Goal: Check status: Check status

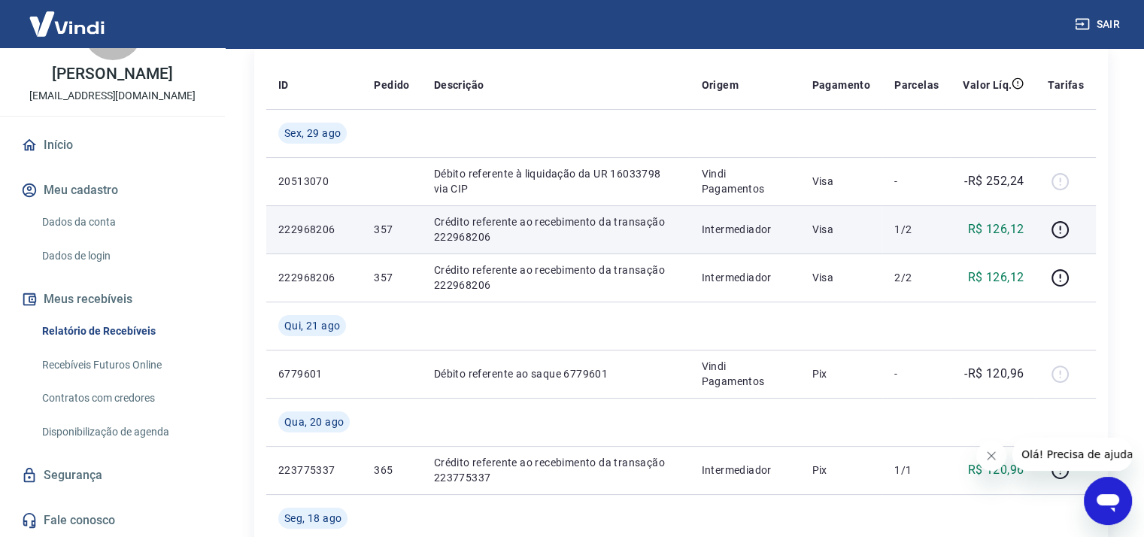
scroll to position [226, 0]
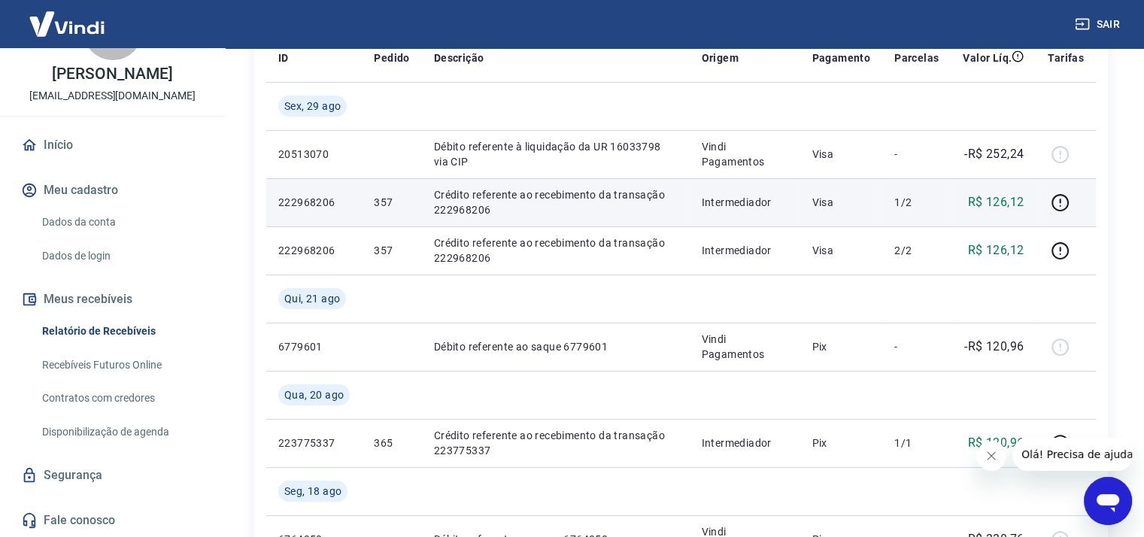
click at [323, 205] on p "222968206" at bounding box center [313, 202] width 71 height 15
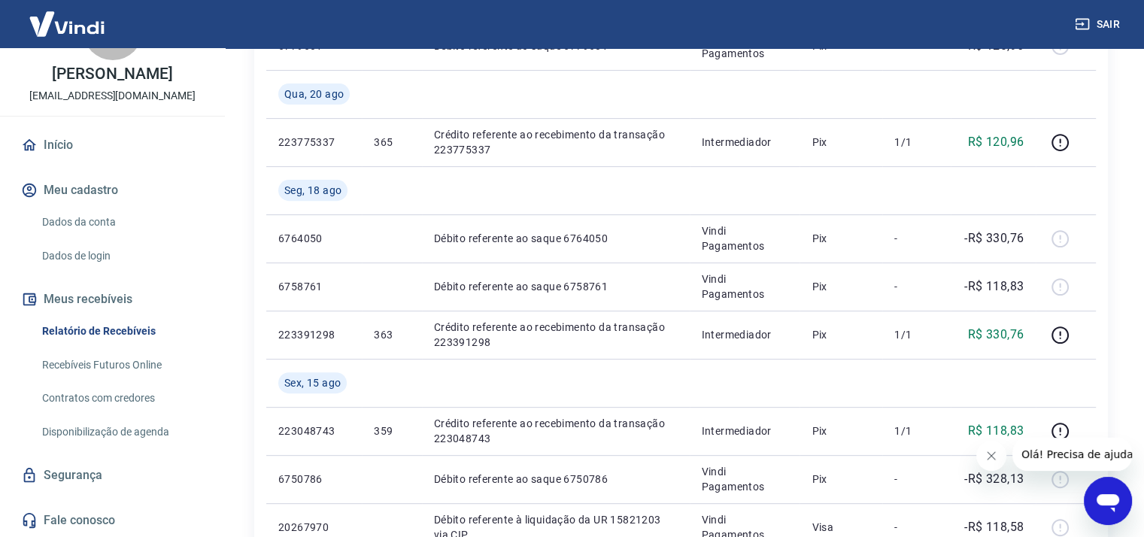
scroll to position [0, 0]
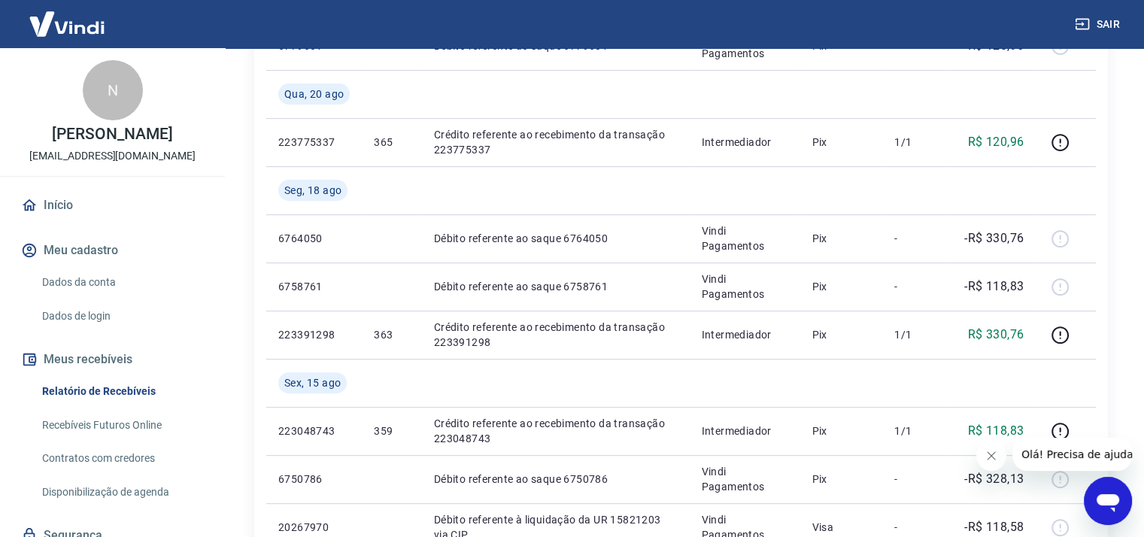
click at [66, 221] on link "Início" at bounding box center [112, 205] width 189 height 33
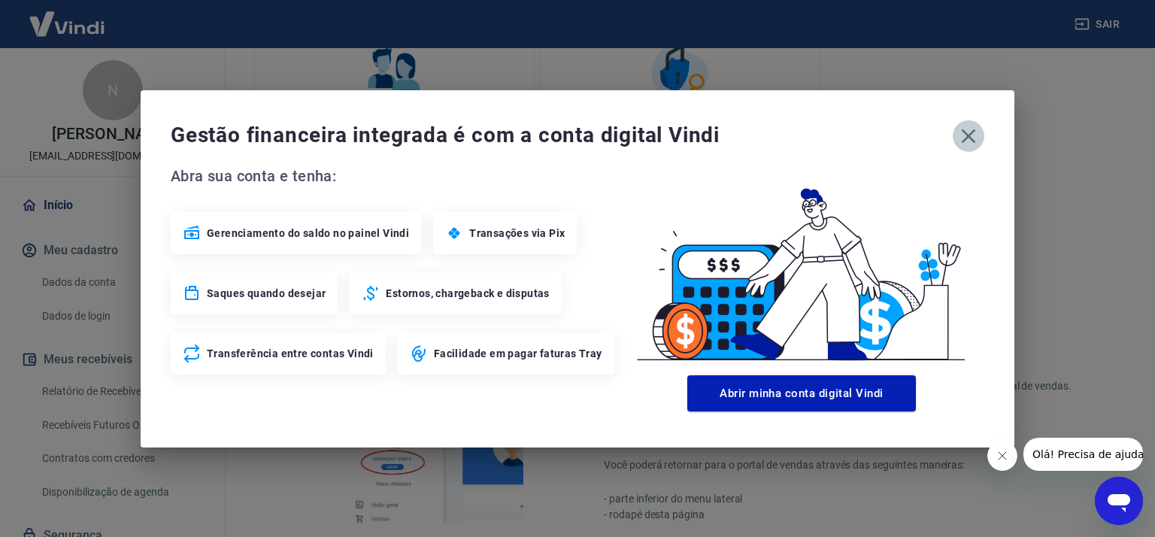
click at [967, 132] on icon "button" at bounding box center [969, 136] width 24 height 24
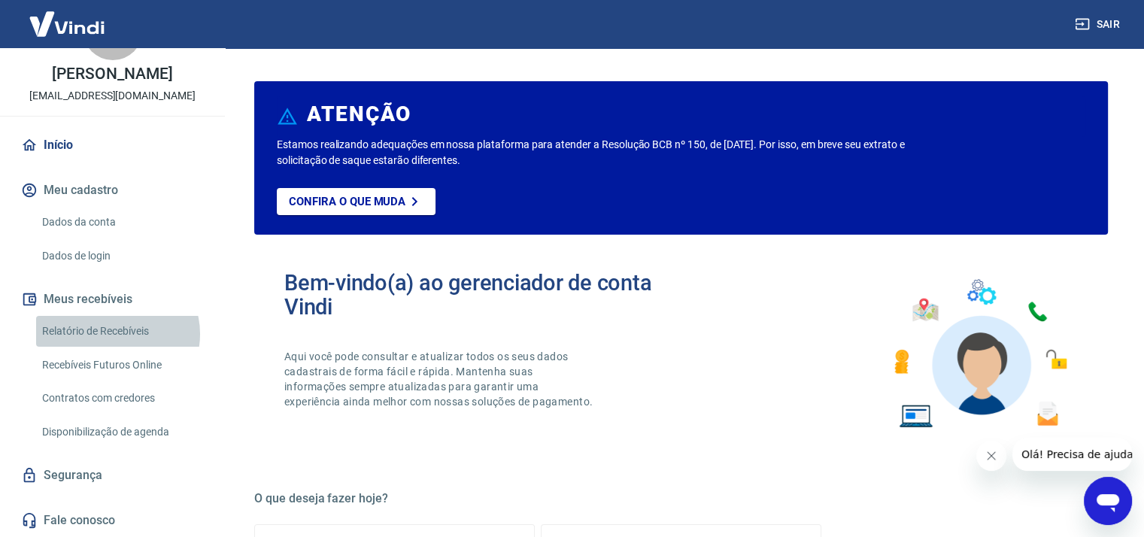
click at [117, 333] on link "Relatório de Recebíveis" at bounding box center [121, 331] width 171 height 31
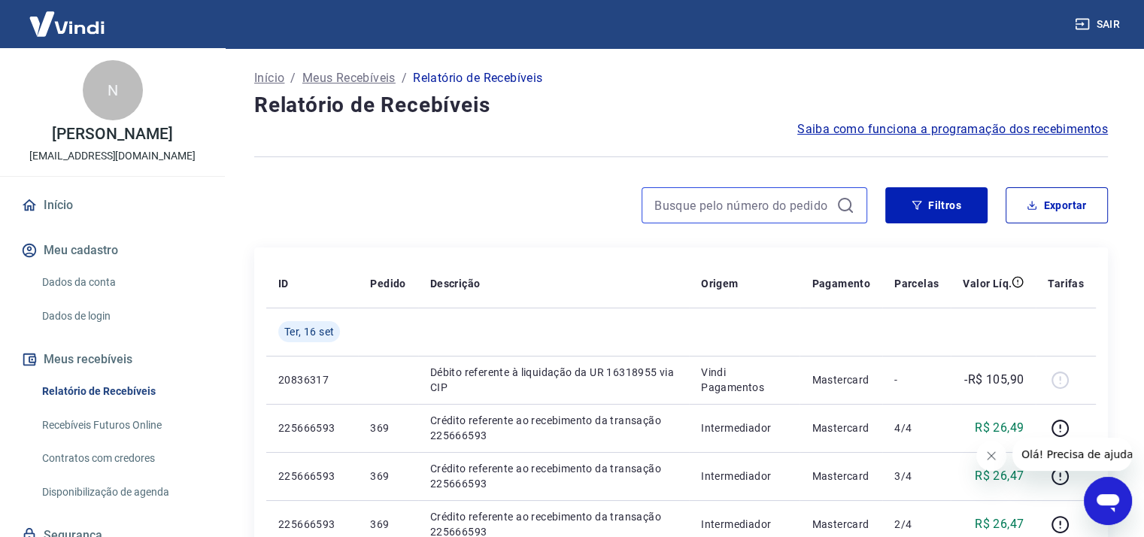
click at [765, 198] on input at bounding box center [742, 205] width 176 height 23
click at [765, 198] on input "307" at bounding box center [742, 205] width 176 height 23
click at [699, 203] on input "307" at bounding box center [742, 205] width 176 height 23
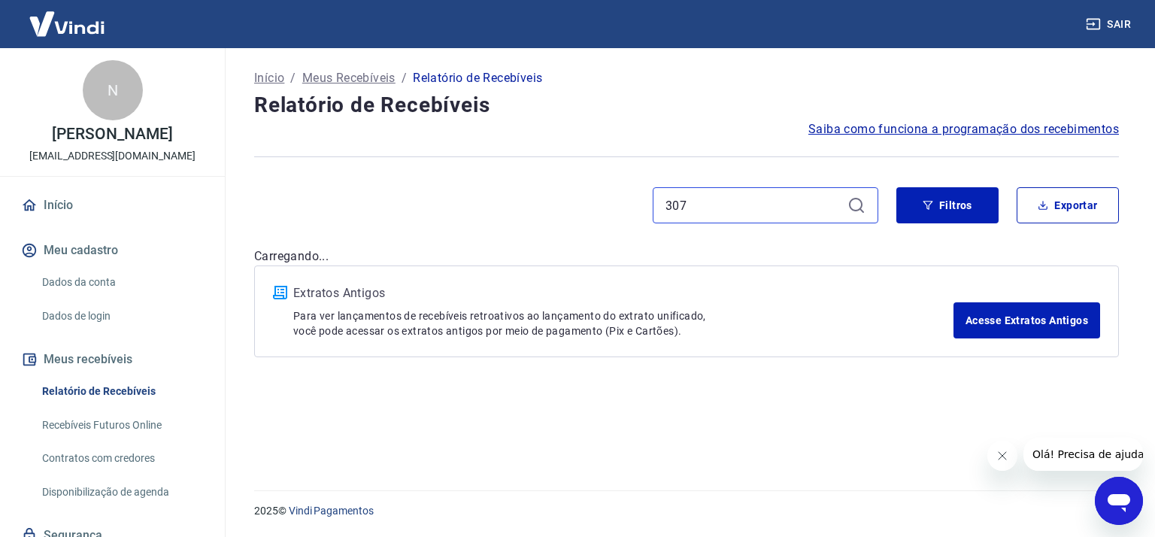
type input "307"
click at [845, 208] on div "307" at bounding box center [766, 205] width 226 height 36
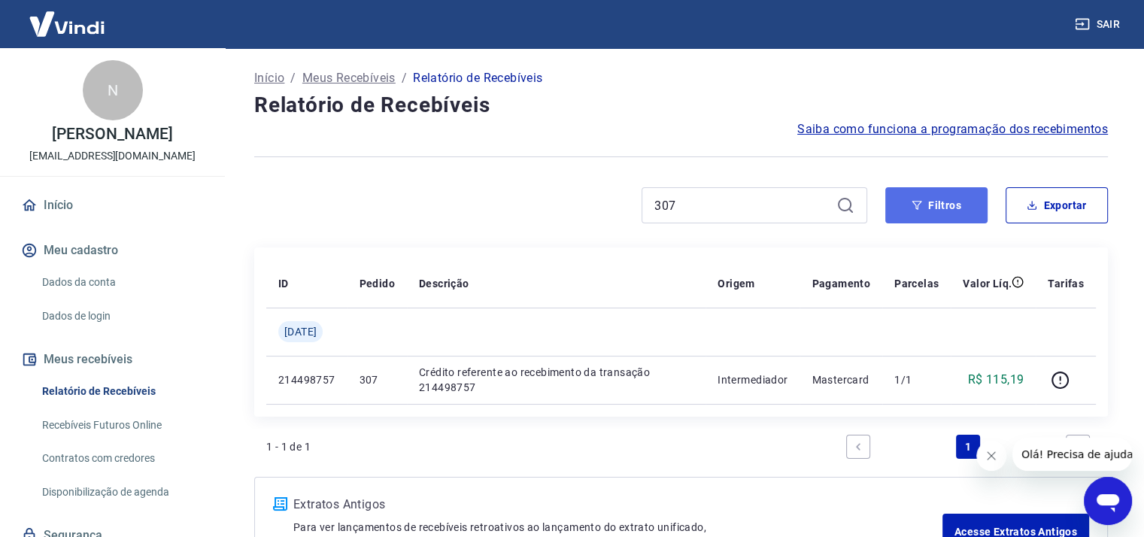
click at [900, 204] on button "Filtros" at bounding box center [936, 205] width 102 height 36
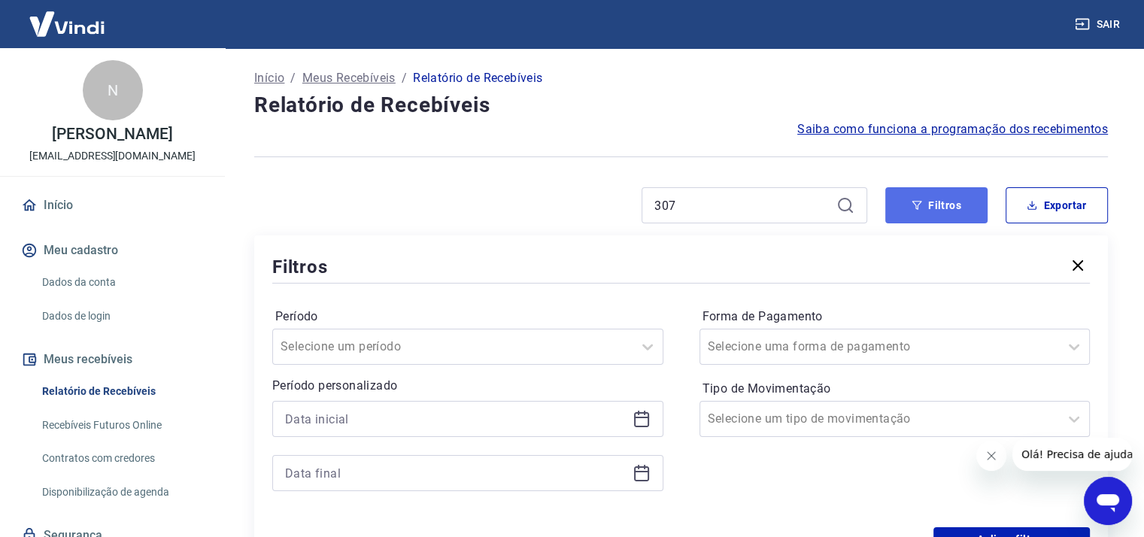
click at [924, 201] on button "Filtros" at bounding box center [936, 205] width 102 height 36
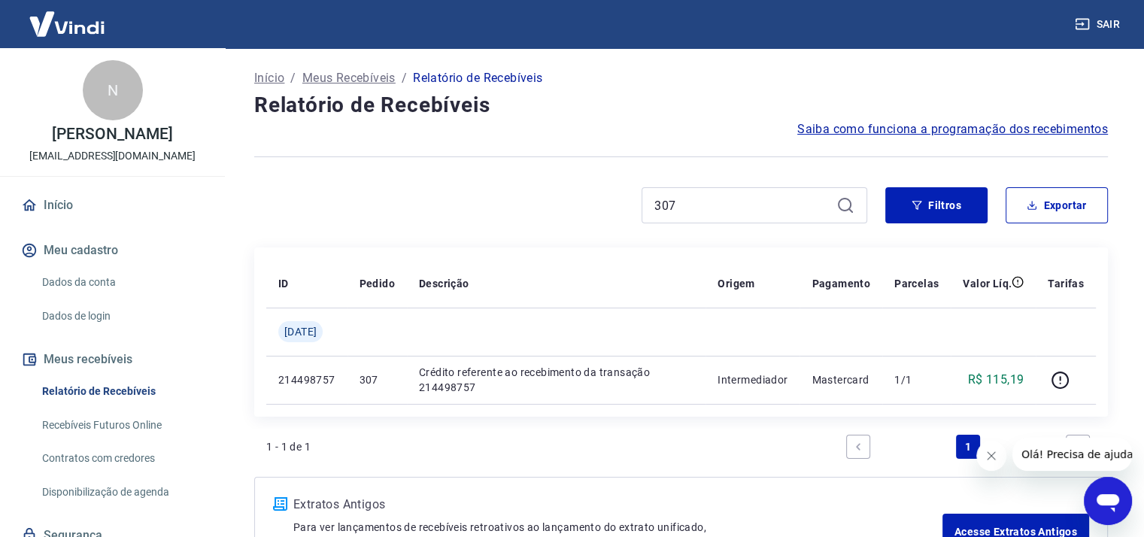
click at [852, 204] on icon at bounding box center [845, 205] width 18 height 18
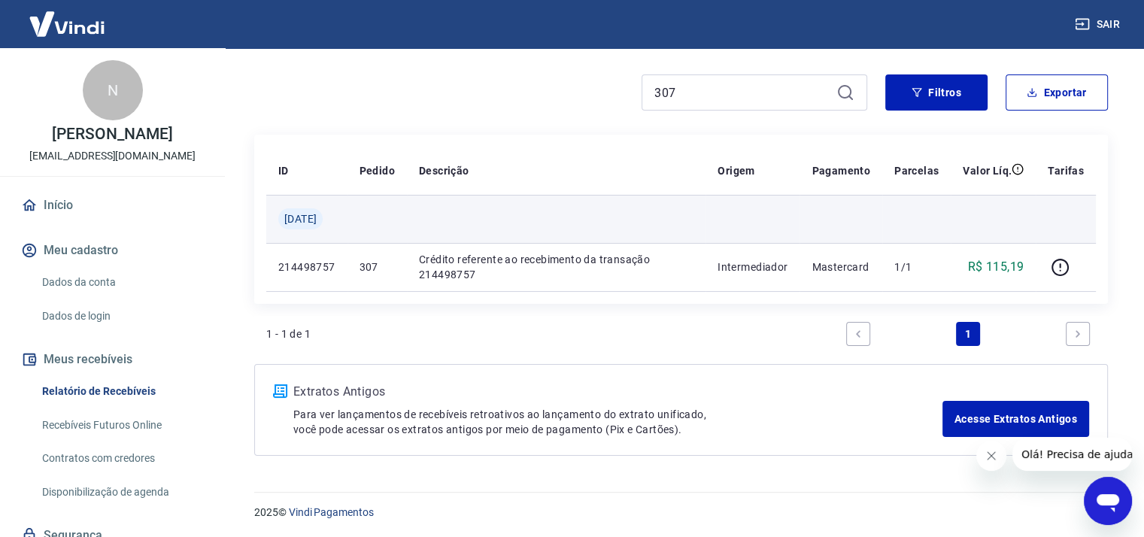
scroll to position [114, 0]
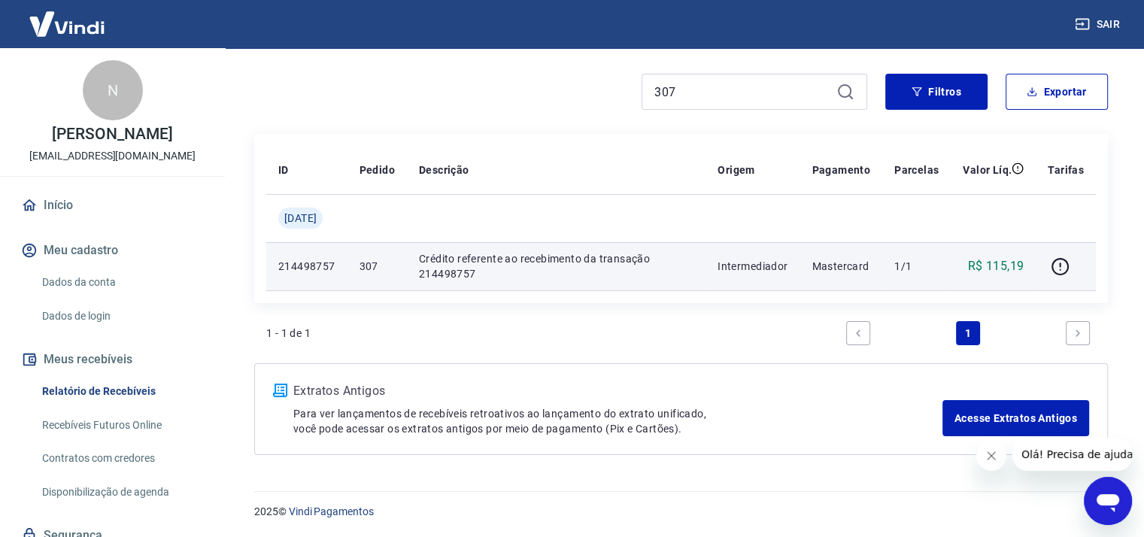
click at [551, 264] on p "Crédito referente ao recebimento da transação 214498757" at bounding box center [556, 266] width 275 height 30
click at [421, 268] on p "Crédito referente ao recebimento da transação 214498757" at bounding box center [556, 266] width 275 height 30
click at [1064, 267] on icon "button" at bounding box center [1060, 266] width 19 height 19
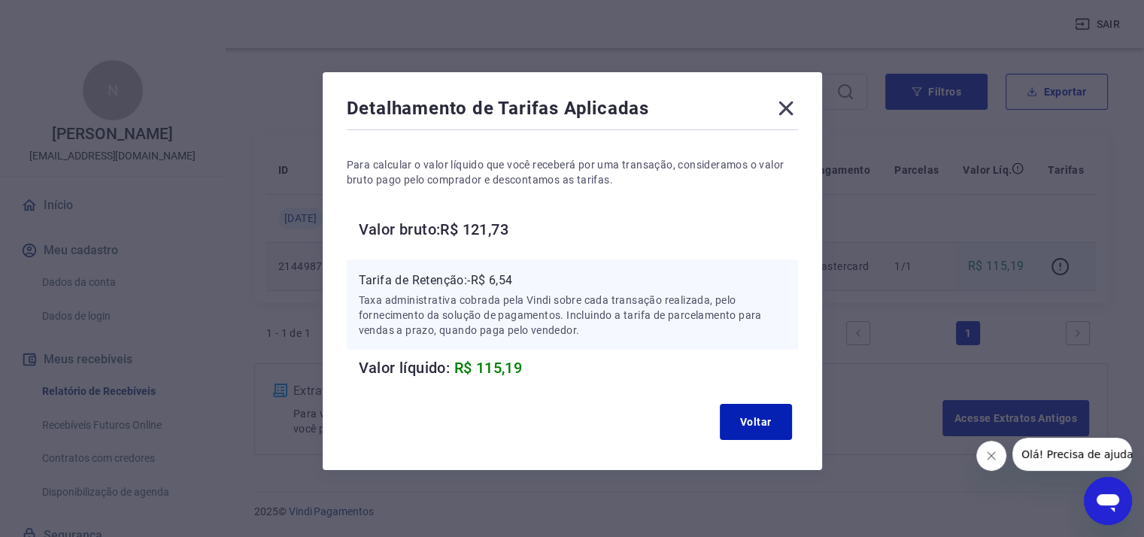
click at [781, 106] on icon at bounding box center [786, 108] width 24 height 24
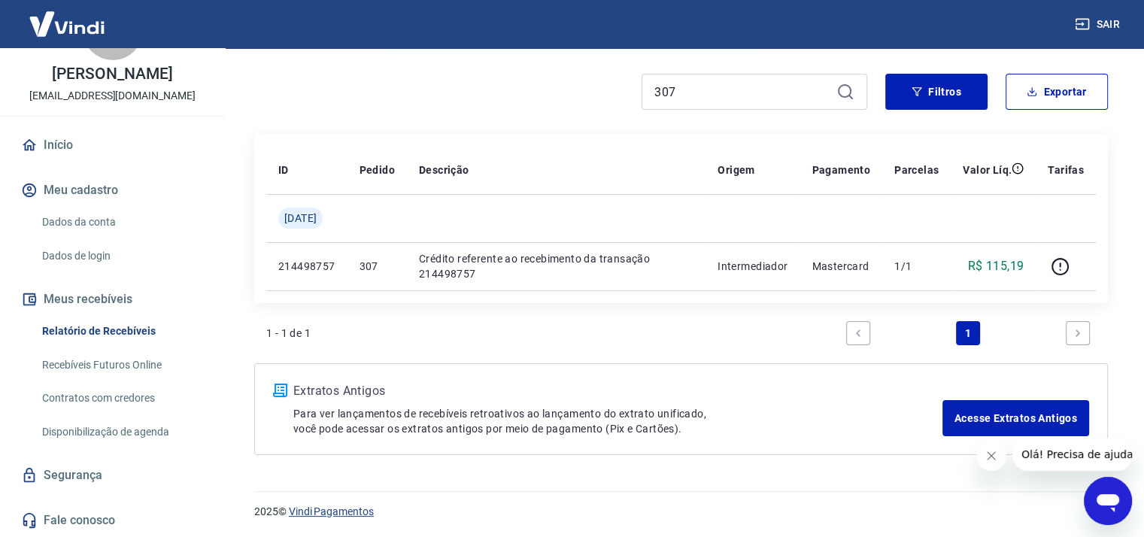
click at [310, 511] on link "Vindi Pagamentos" at bounding box center [331, 511] width 85 height 12
